Goal: Task Accomplishment & Management: Manage account settings

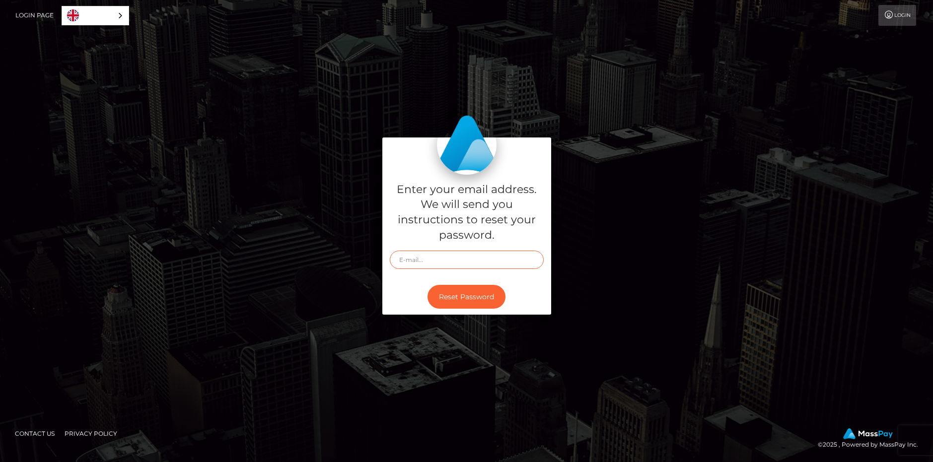
click at [468, 255] on input "text" at bounding box center [467, 260] width 154 height 18
type input "mistressamyumiko@gmail.com"
click at [516, 287] on div "Reset Password" at bounding box center [466, 297] width 169 height 36
click at [487, 294] on button "Reset Password" at bounding box center [467, 297] width 78 height 24
click at [467, 262] on input "text" at bounding box center [467, 260] width 154 height 18
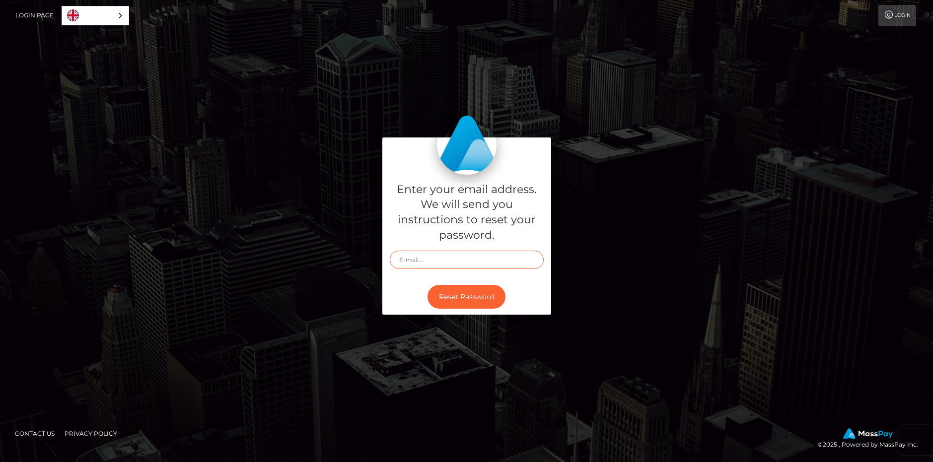
type input "mistressamyumiko@gmail.com"
click at [454, 296] on button "Reset Password" at bounding box center [467, 297] width 78 height 24
click at [451, 258] on input "text" at bounding box center [467, 260] width 154 height 18
type input "mistressamyumiko@gmail.com"
click at [460, 298] on button "Reset Password" at bounding box center [467, 297] width 78 height 24
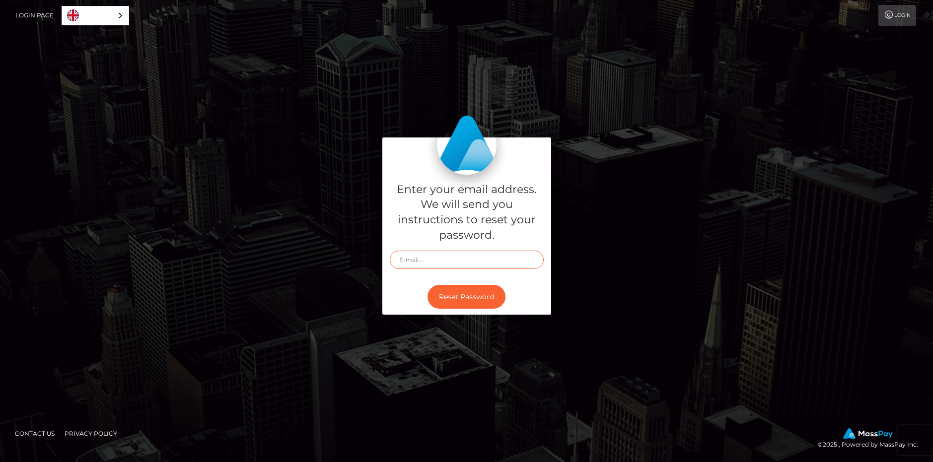
click at [449, 256] on input "text" at bounding box center [467, 260] width 154 height 18
type input "ashtonmweaver@outlook.com"
click at [450, 302] on button "Reset Password" at bounding box center [467, 297] width 78 height 24
click at [470, 261] on input "text" at bounding box center [467, 260] width 154 height 18
click at [420, 260] on input "[EMAIL_ADDRESS][DOMAIN_NAME]" at bounding box center [467, 260] width 154 height 18
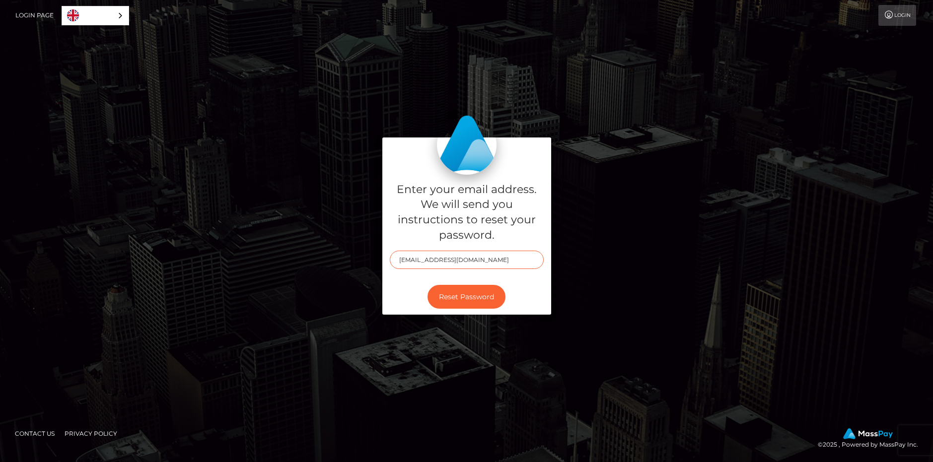
drag, startPoint x: 475, startPoint y: 261, endPoint x: 455, endPoint y: 262, distance: 20.9
click at [455, 262] on input "[EMAIL_ADDRESS][DOMAIN_NAME]" at bounding box center [467, 260] width 154 height 18
click at [482, 225] on h5 "Enter your email address. We will send you instructions to reset your password." at bounding box center [467, 212] width 154 height 61
click at [470, 264] on input "[EMAIL_ADDRESS][DOMAIN_NAME]" at bounding box center [467, 260] width 154 height 18
type input "[EMAIL_ADDRESS][DOMAIN_NAME]"
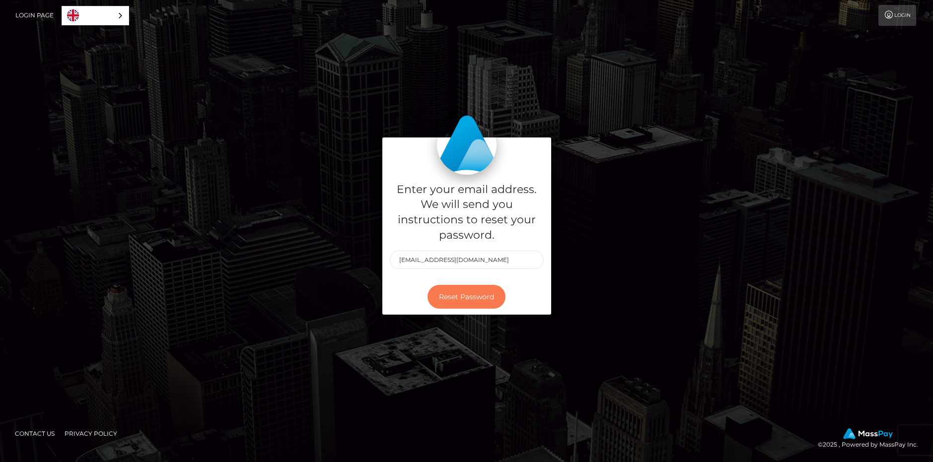
click at [492, 286] on button "Reset Password" at bounding box center [467, 297] width 78 height 24
click at [302, 130] on div "Enter your email address. We will send you instructions to reset your password.…" at bounding box center [466, 231] width 933 height 337
